Goal: Find specific page/section: Find specific page/section

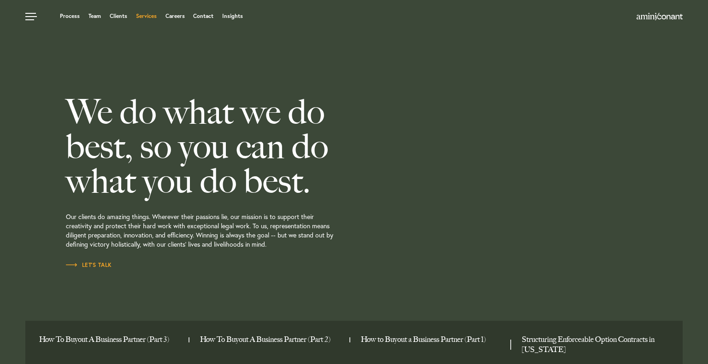
click at [143, 16] on link "Services" at bounding box center [146, 16] width 21 height 6
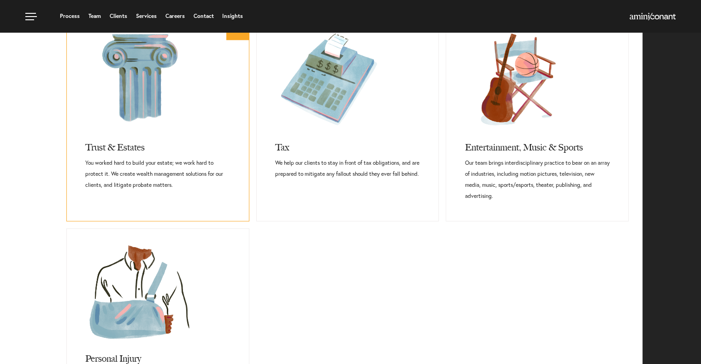
scroll to position [599, 0]
